Goal: Task Accomplishment & Management: Use online tool/utility

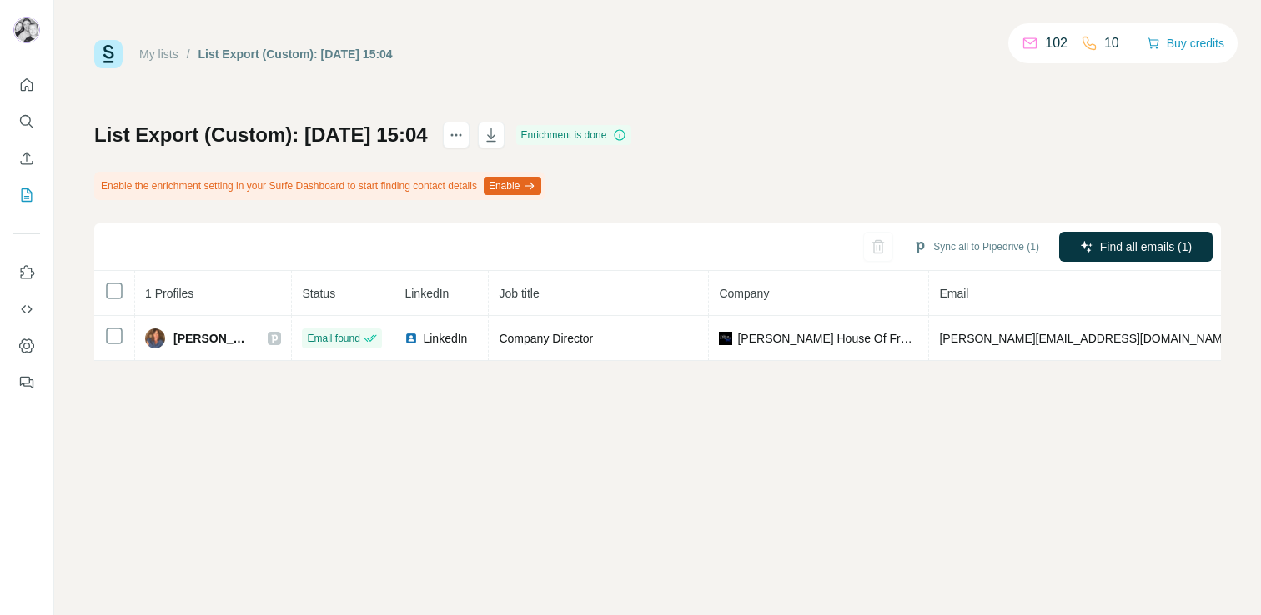
click at [166, 58] on link "My lists" at bounding box center [158, 54] width 39 height 13
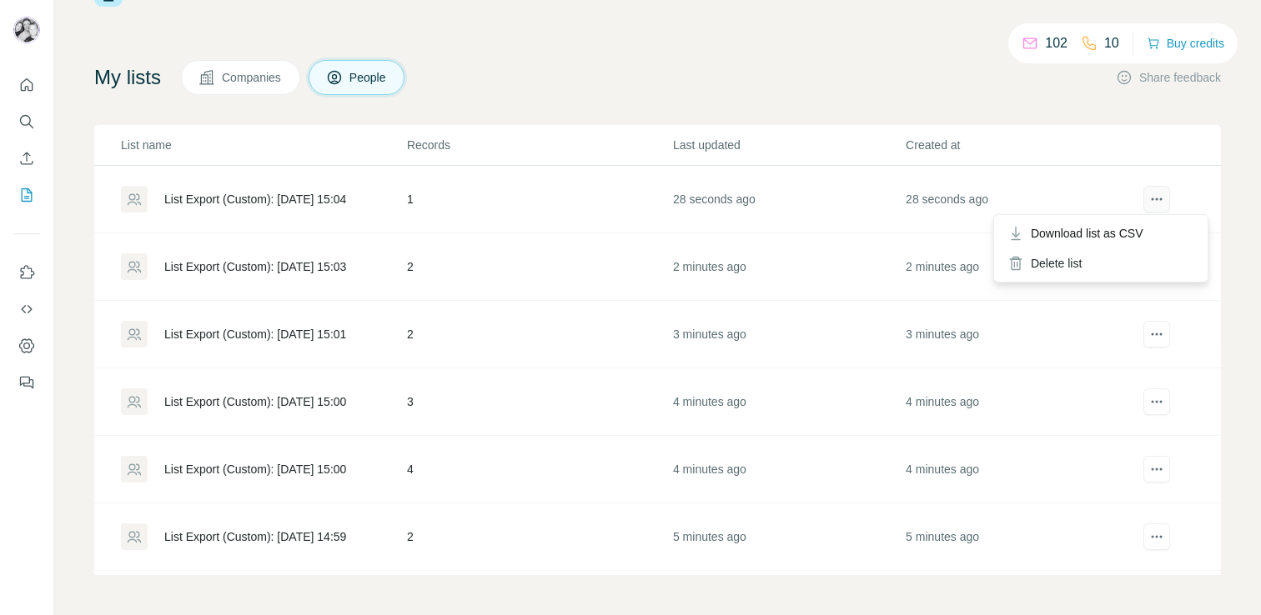
click at [1153, 203] on icon "actions" at bounding box center [1156, 199] width 17 height 17
click at [823, 84] on div "My lists Companies People Share feedback" at bounding box center [657, 77] width 1127 height 35
click at [1049, 42] on p "102" at bounding box center [1056, 43] width 23 height 20
click at [28, 196] on icon "My lists" at bounding box center [28, 193] width 8 height 11
click at [31, 88] on icon "Quick start" at bounding box center [26, 85] width 17 height 17
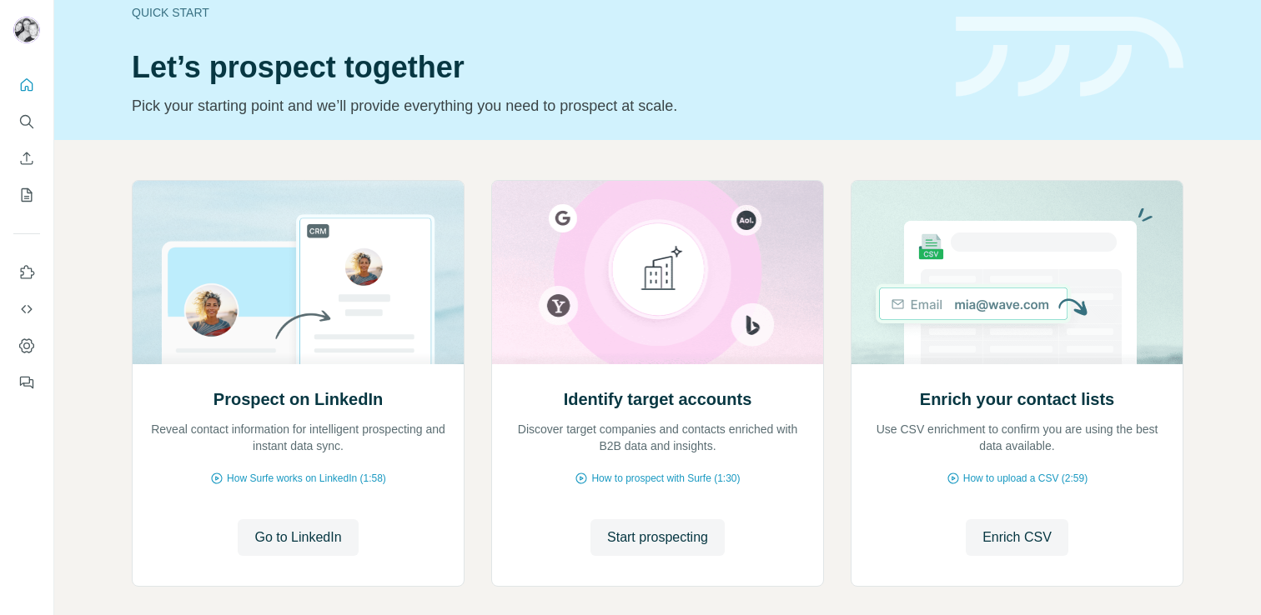
scroll to position [105, 0]
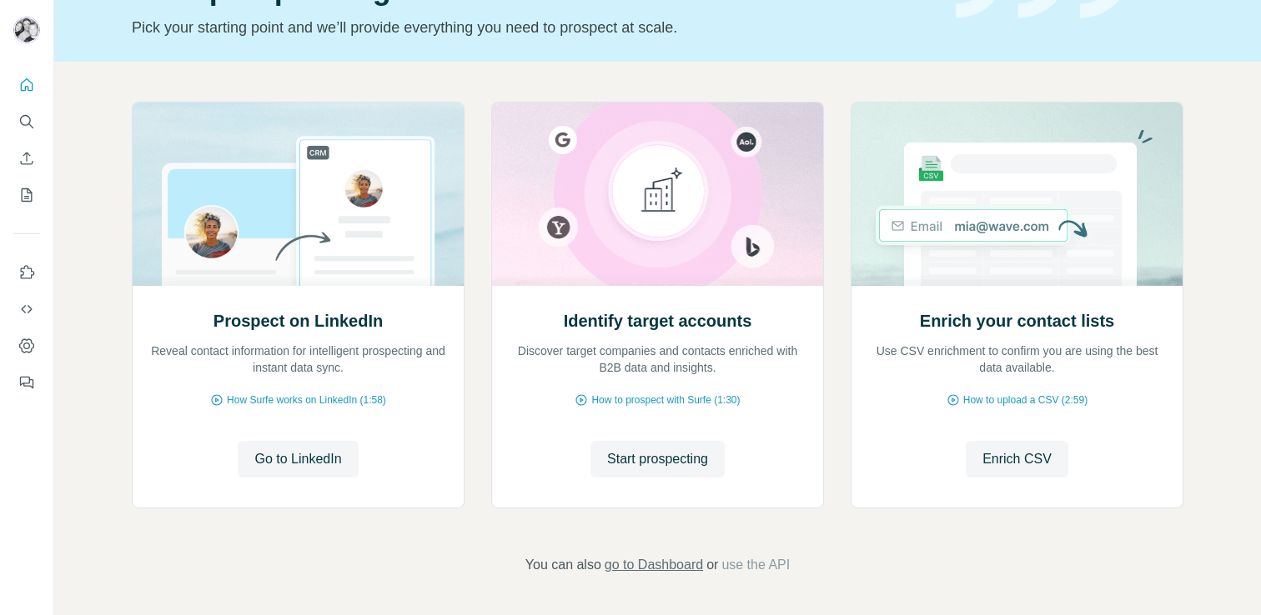
click at [680, 569] on span "go to Dashboard" at bounding box center [654, 565] width 98 height 20
click at [25, 343] on icon "Dashboard" at bounding box center [26, 346] width 7 height 7
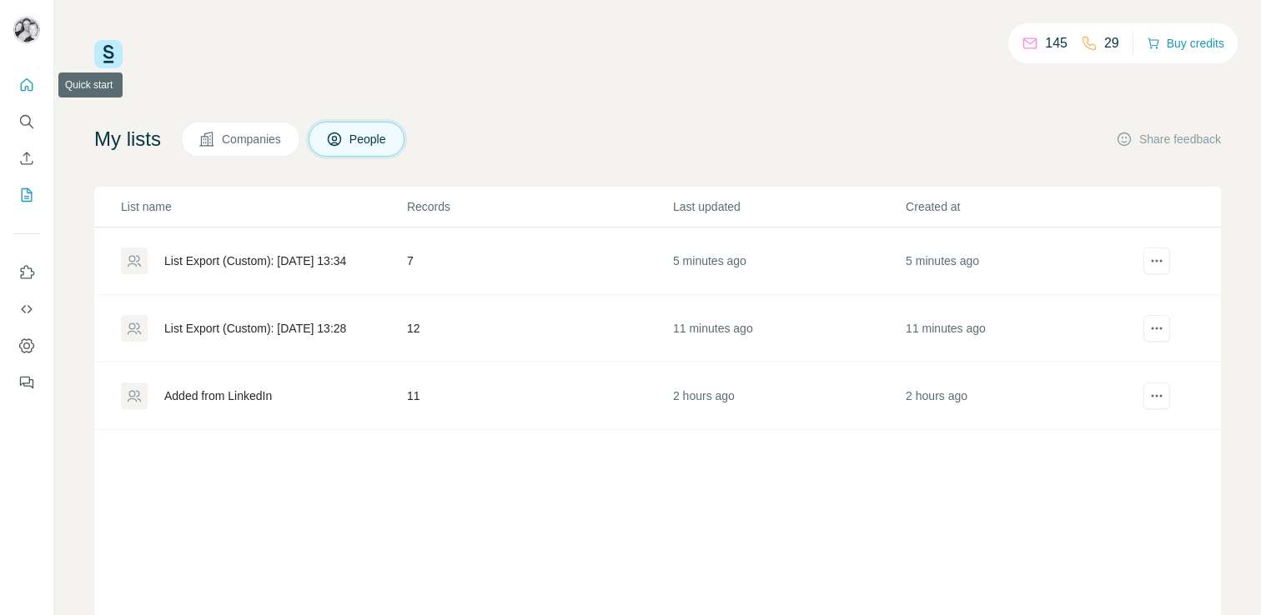
click at [28, 81] on icon "Quick start" at bounding box center [26, 85] width 17 height 17
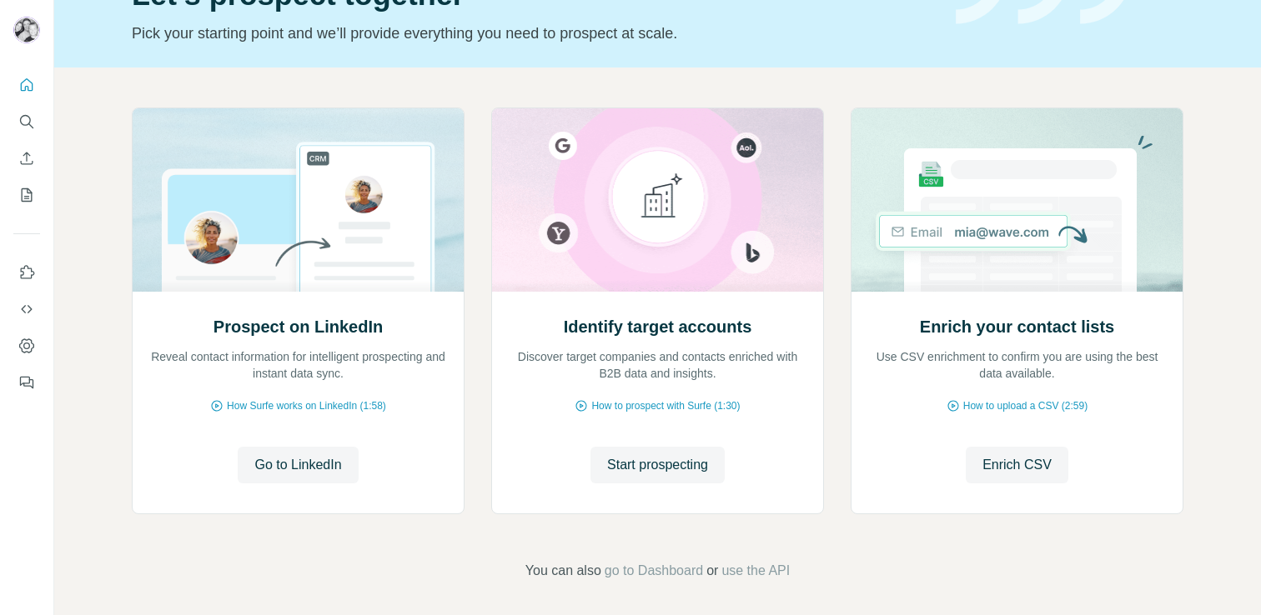
scroll to position [105, 0]
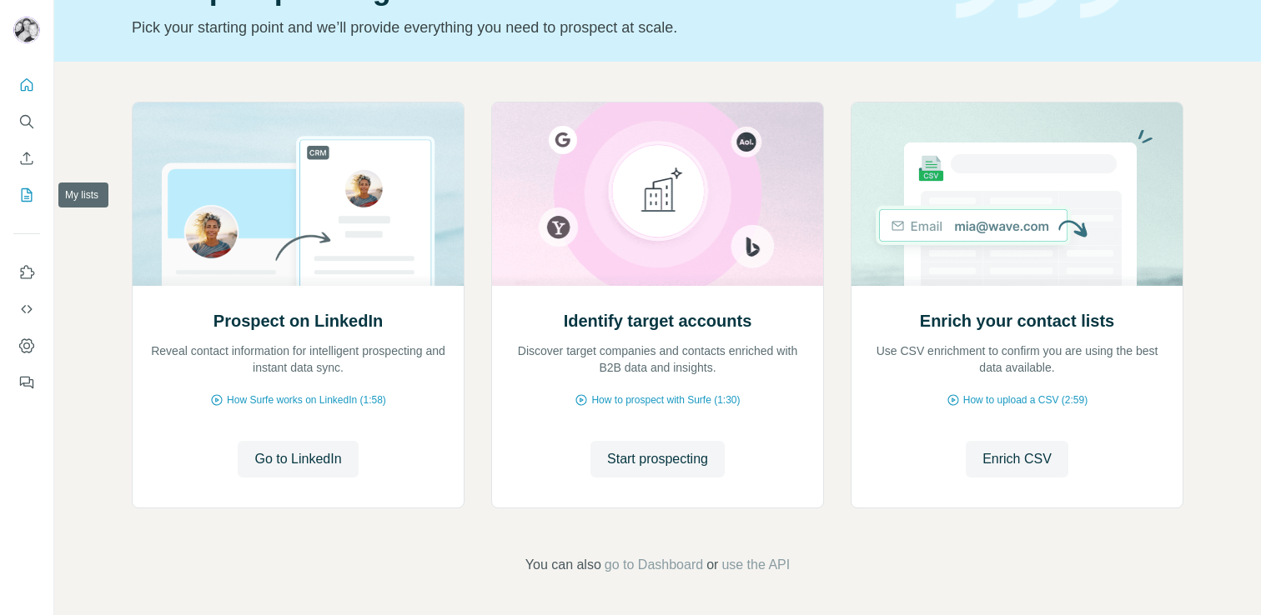
click at [28, 202] on icon "My lists" at bounding box center [26, 195] width 17 height 17
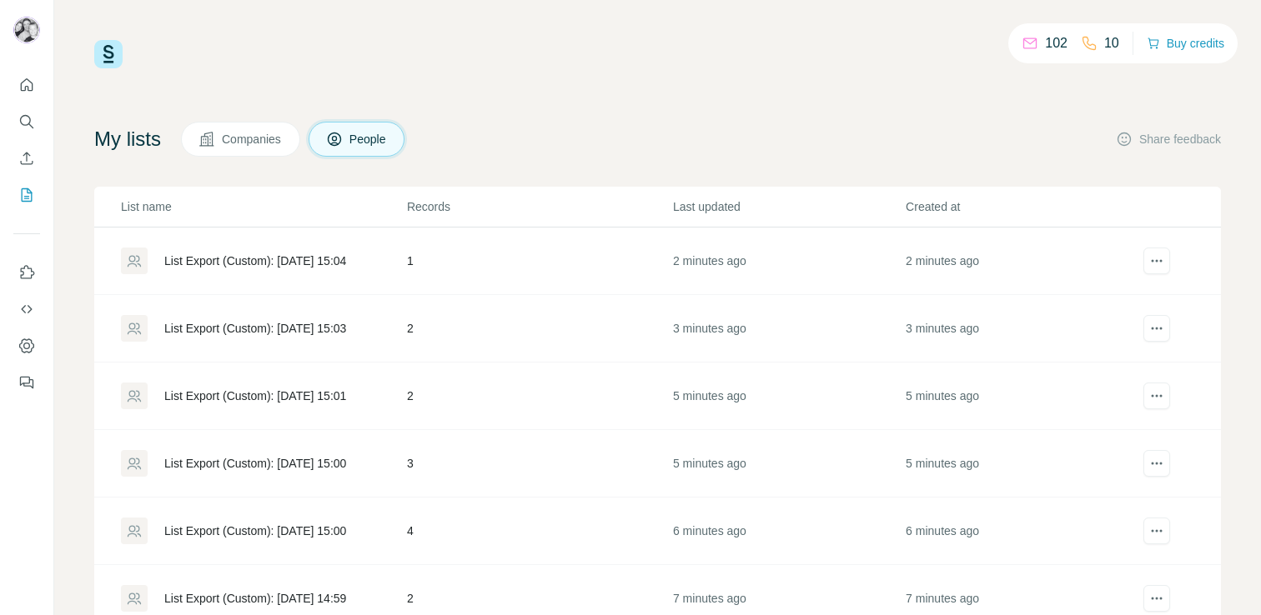
click at [408, 260] on td "1" at bounding box center [539, 262] width 266 height 68
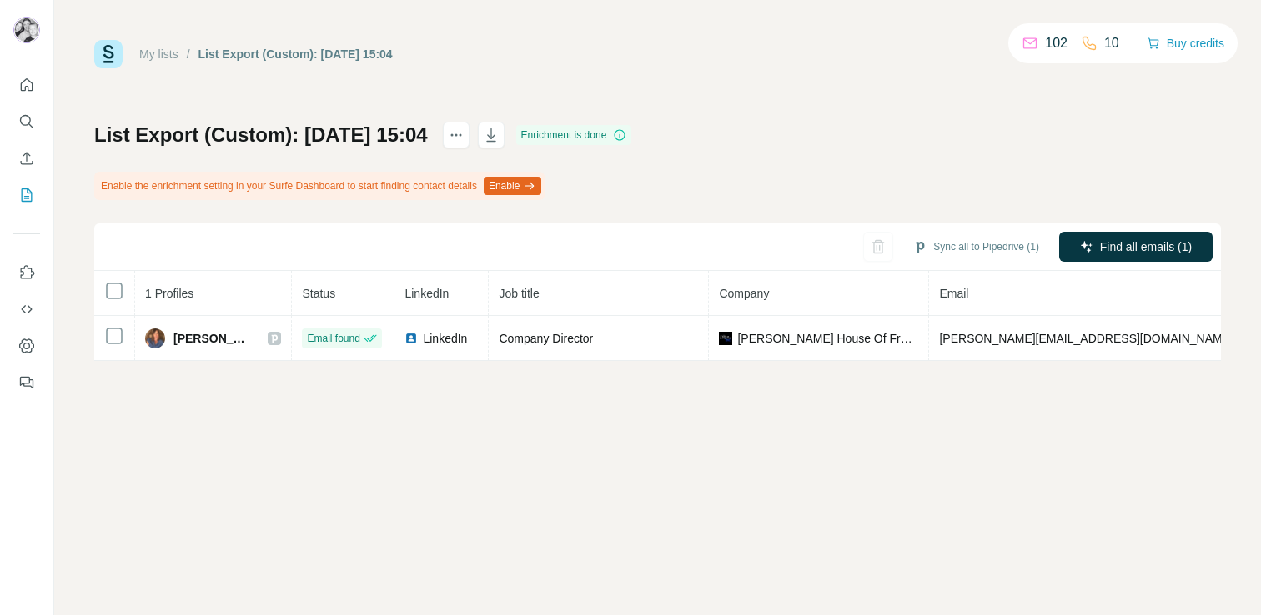
click at [541, 183] on button "Enable" at bounding box center [513, 186] width 58 height 18
